Goal: Information Seeking & Learning: Learn about a topic

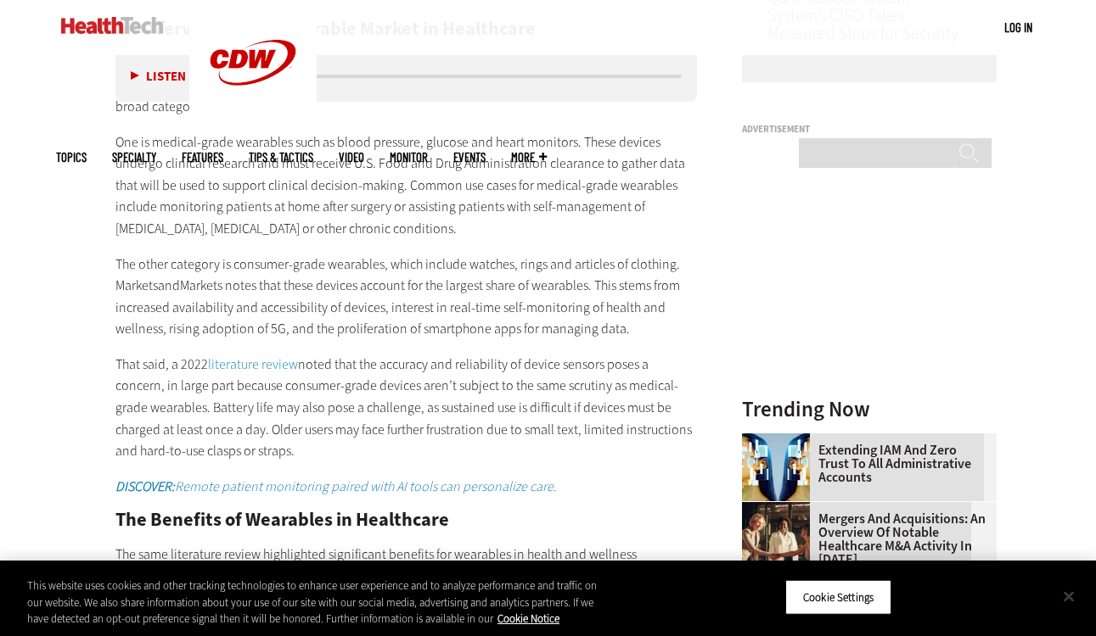
click at [1073, 601] on button "Close" at bounding box center [1068, 596] width 37 height 37
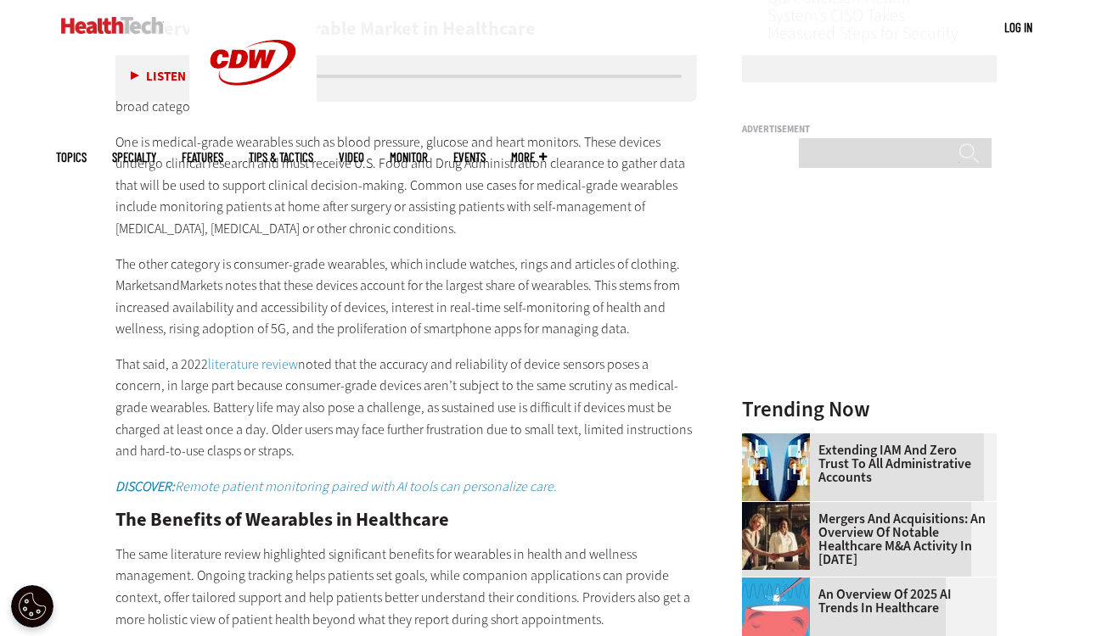
click at [692, 294] on p "The other category is consumer-grade wearables, which include watches, rings an…" at bounding box center [406, 297] width 582 height 87
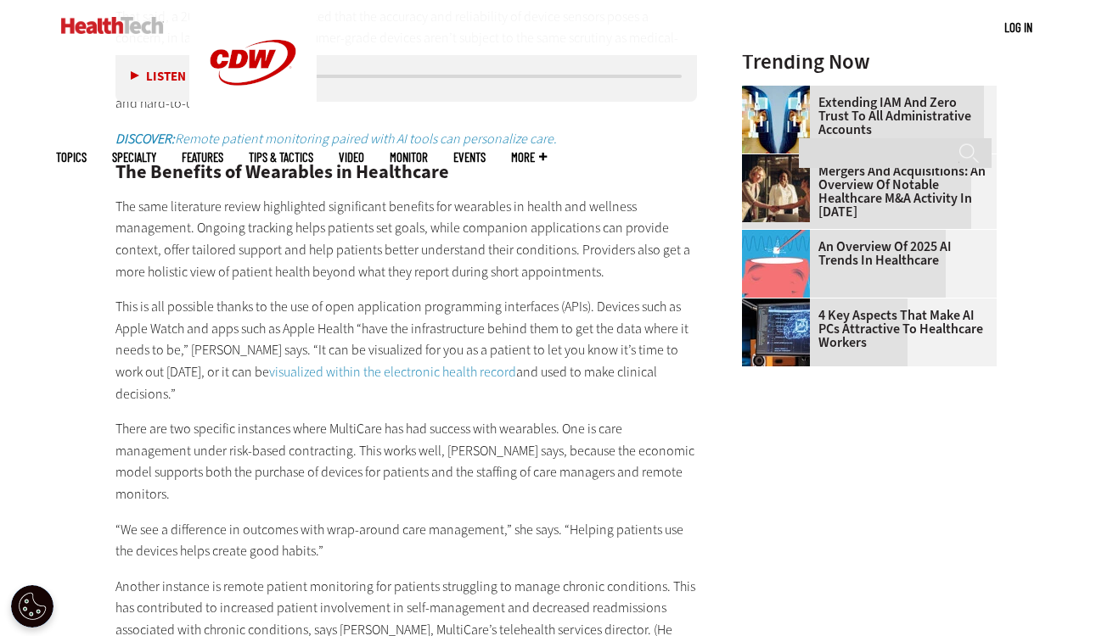
scroll to position [1911, 0]
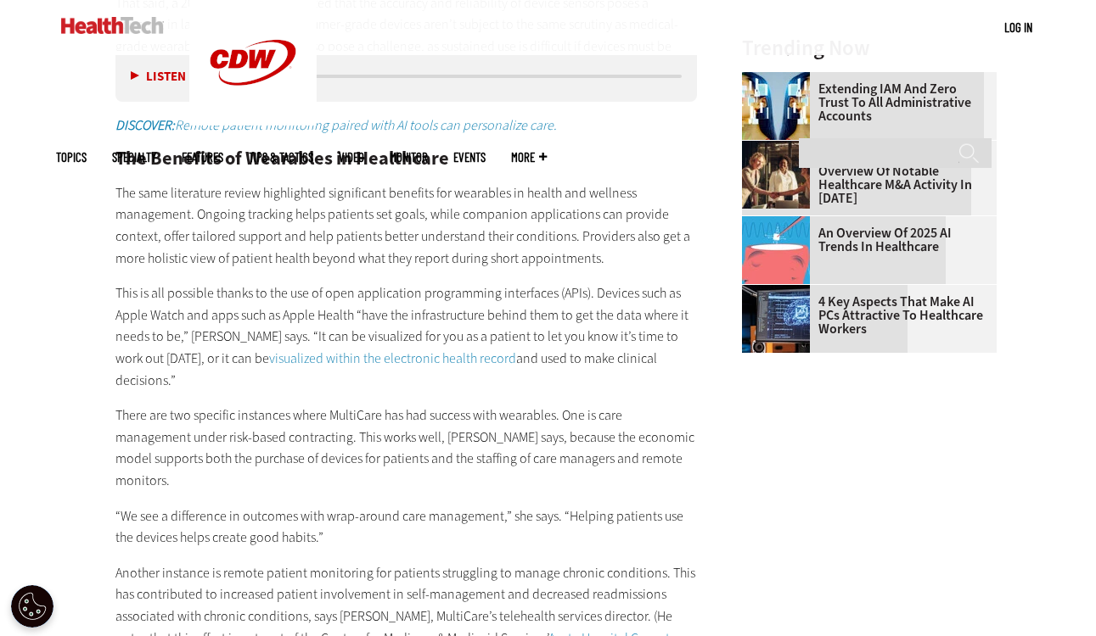
click at [434, 350] on link "visualized within the electronic health record" at bounding box center [392, 359] width 247 height 18
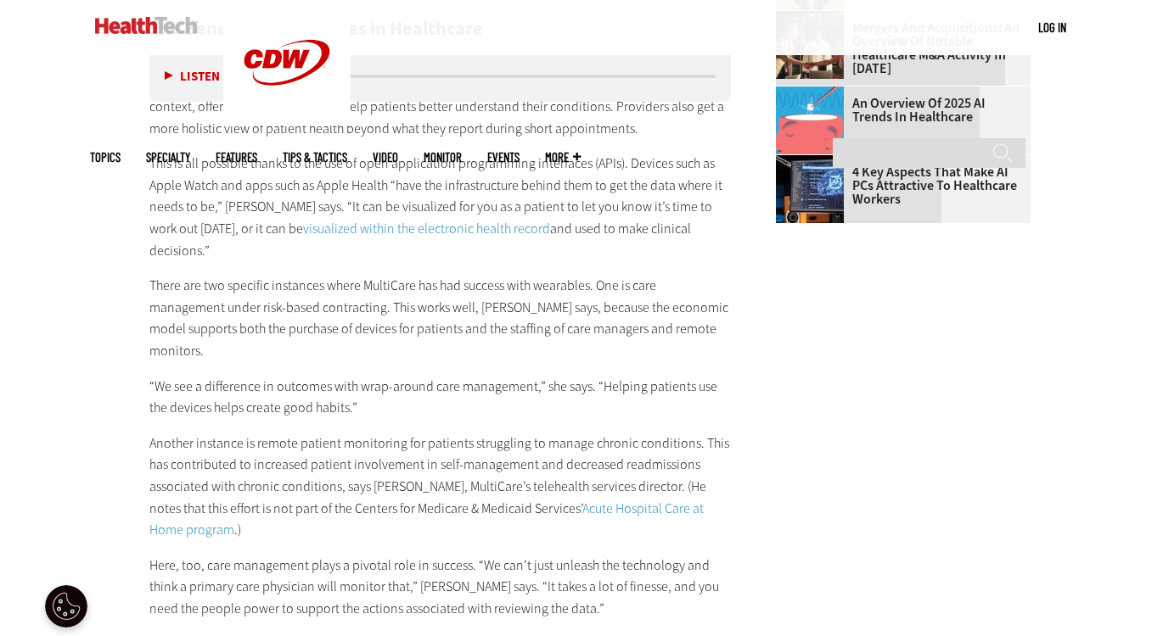
scroll to position [2076, 0]
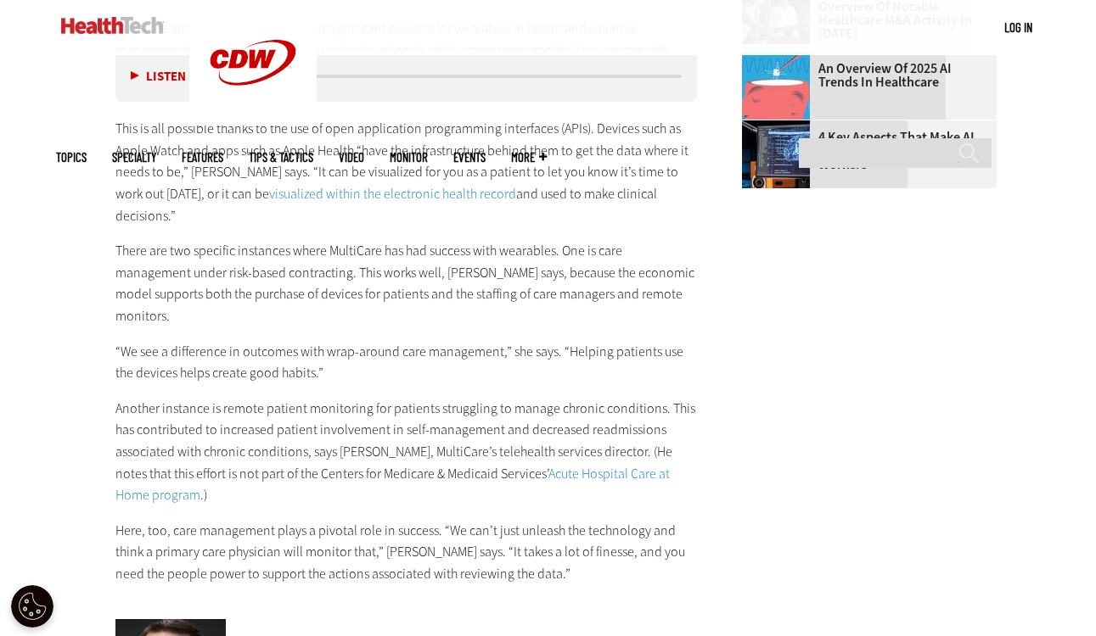
click at [562, 465] on link "Acute Hospital Care at Home program" at bounding box center [392, 485] width 554 height 40
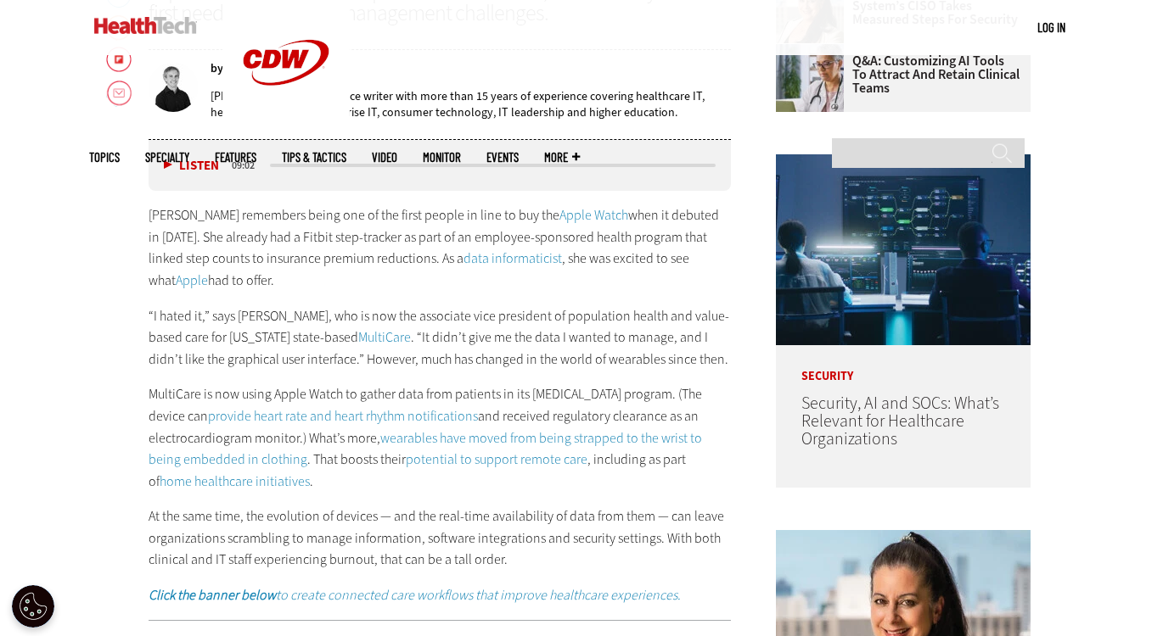
scroll to position [799, 0]
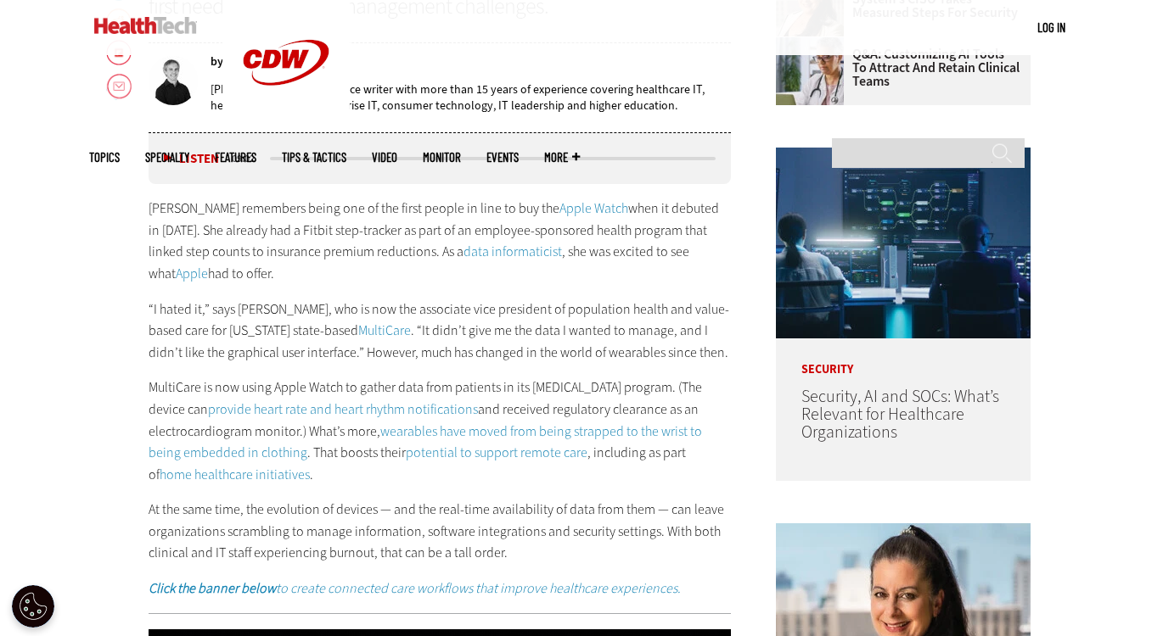
click at [310, 466] on link "home healthcare initiatives" at bounding box center [235, 475] width 150 height 18
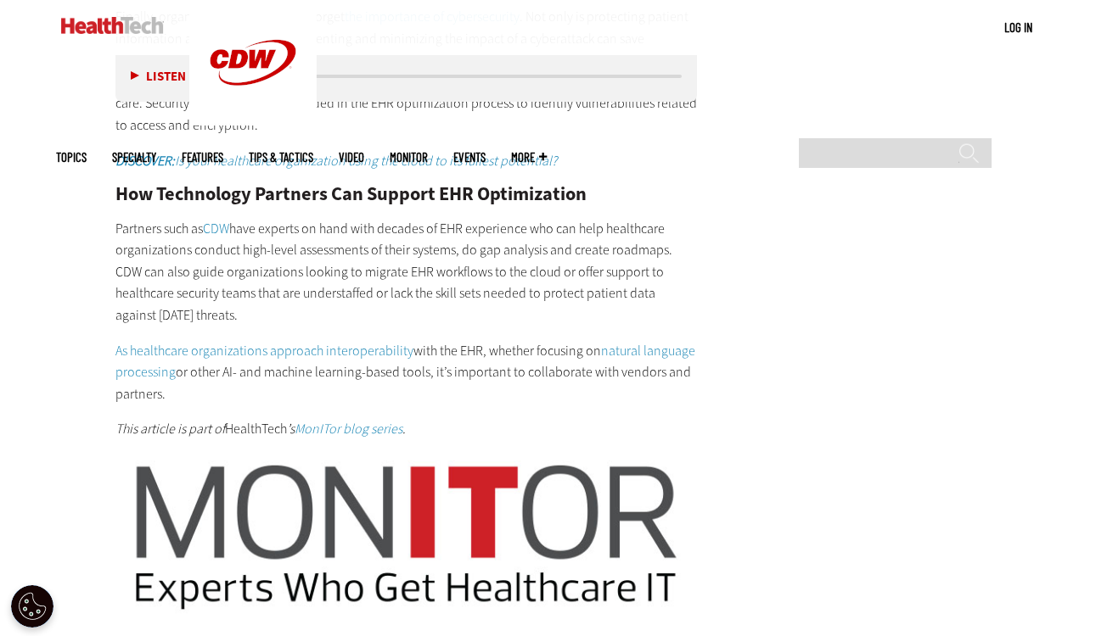
scroll to position [2810, 0]
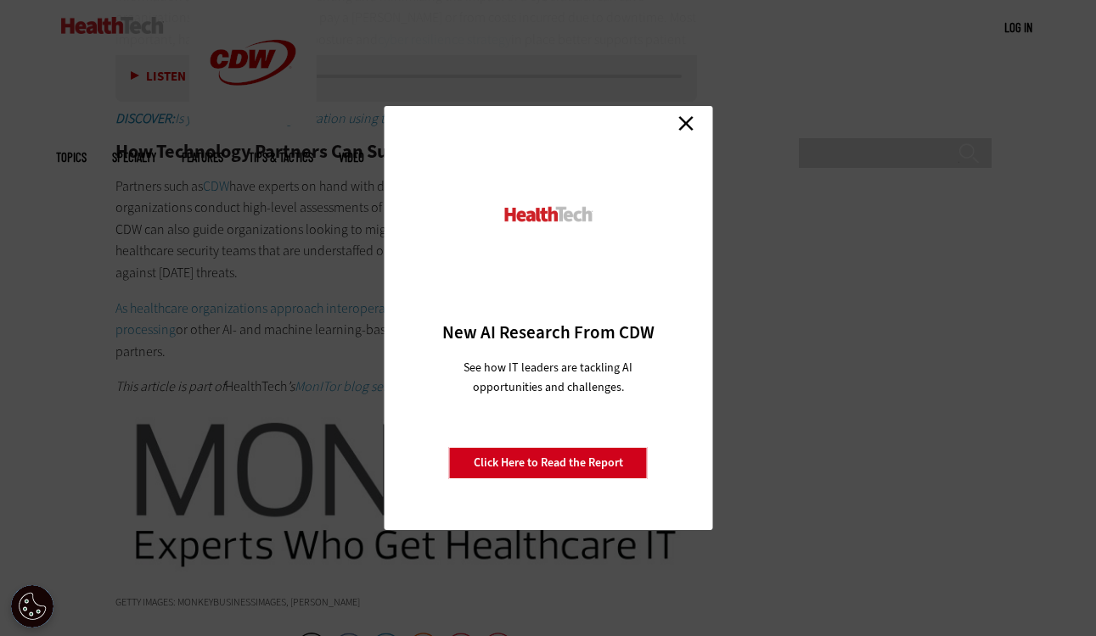
click at [686, 120] on link "Close" at bounding box center [685, 122] width 25 height 25
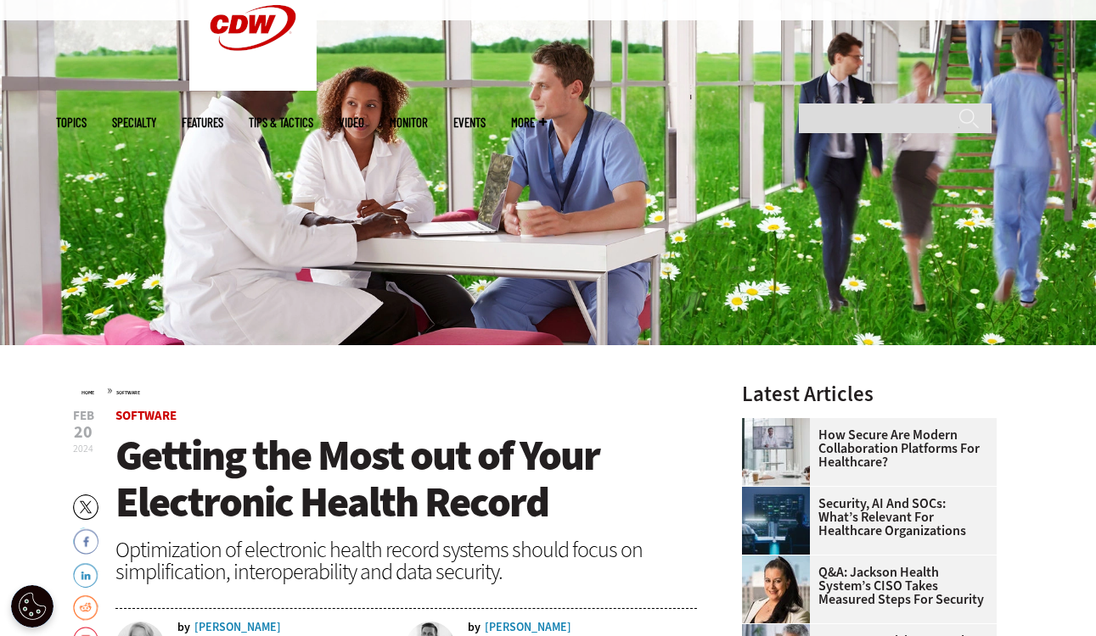
scroll to position [0, 0]
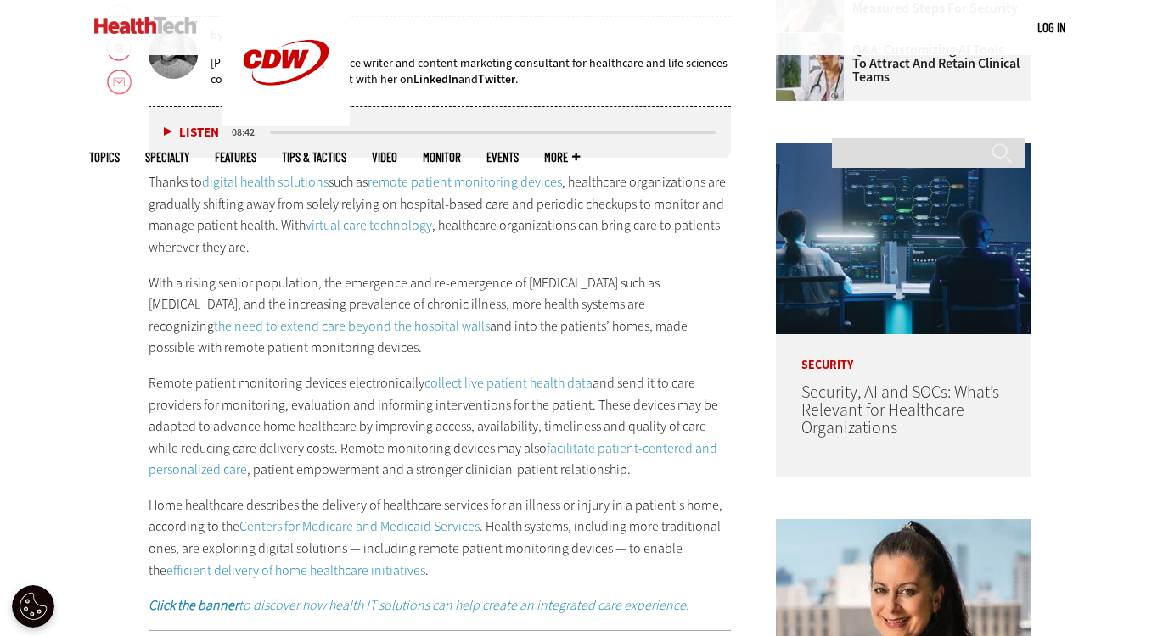
scroll to position [827, 0]
